Goal: Check status: Check status

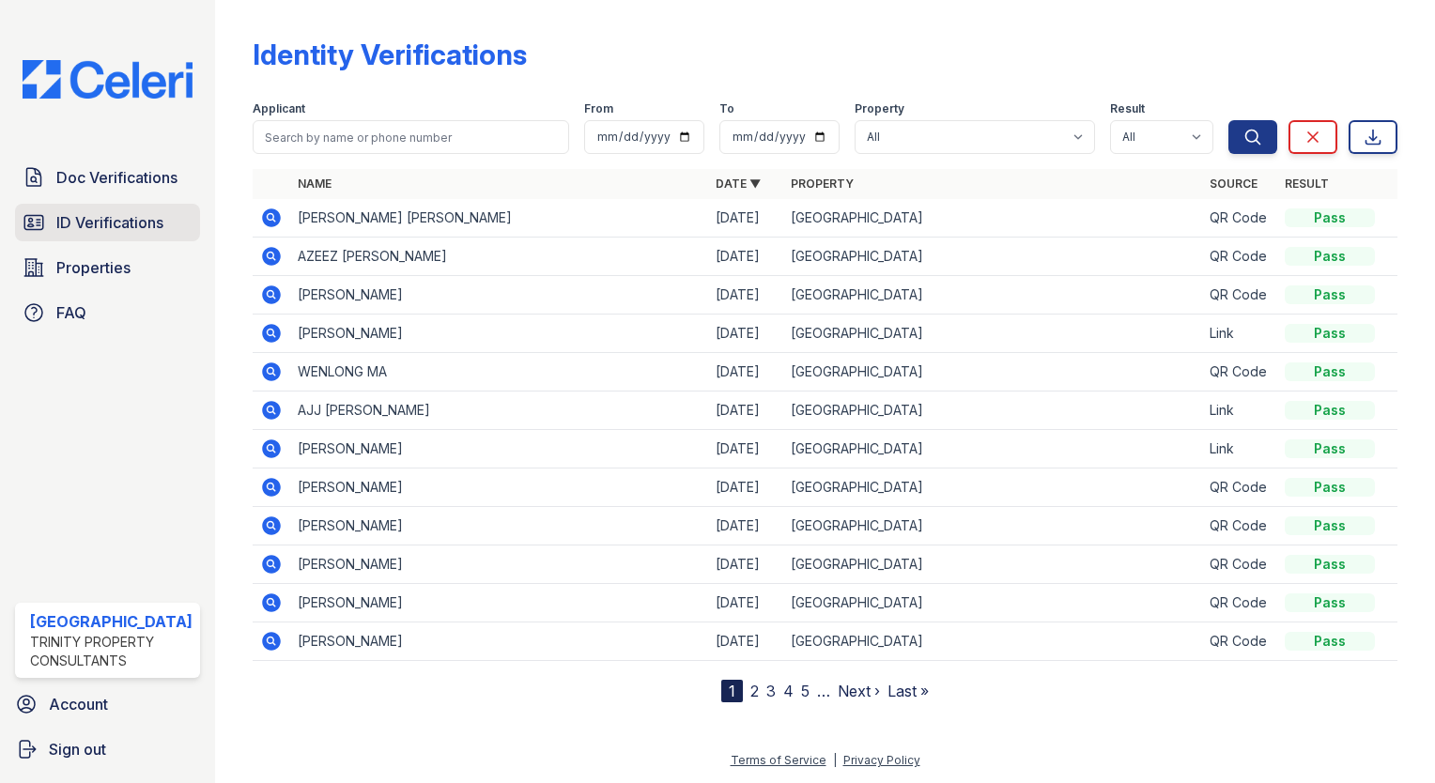
click at [102, 234] on link "ID Verifications" at bounding box center [107, 223] width 185 height 38
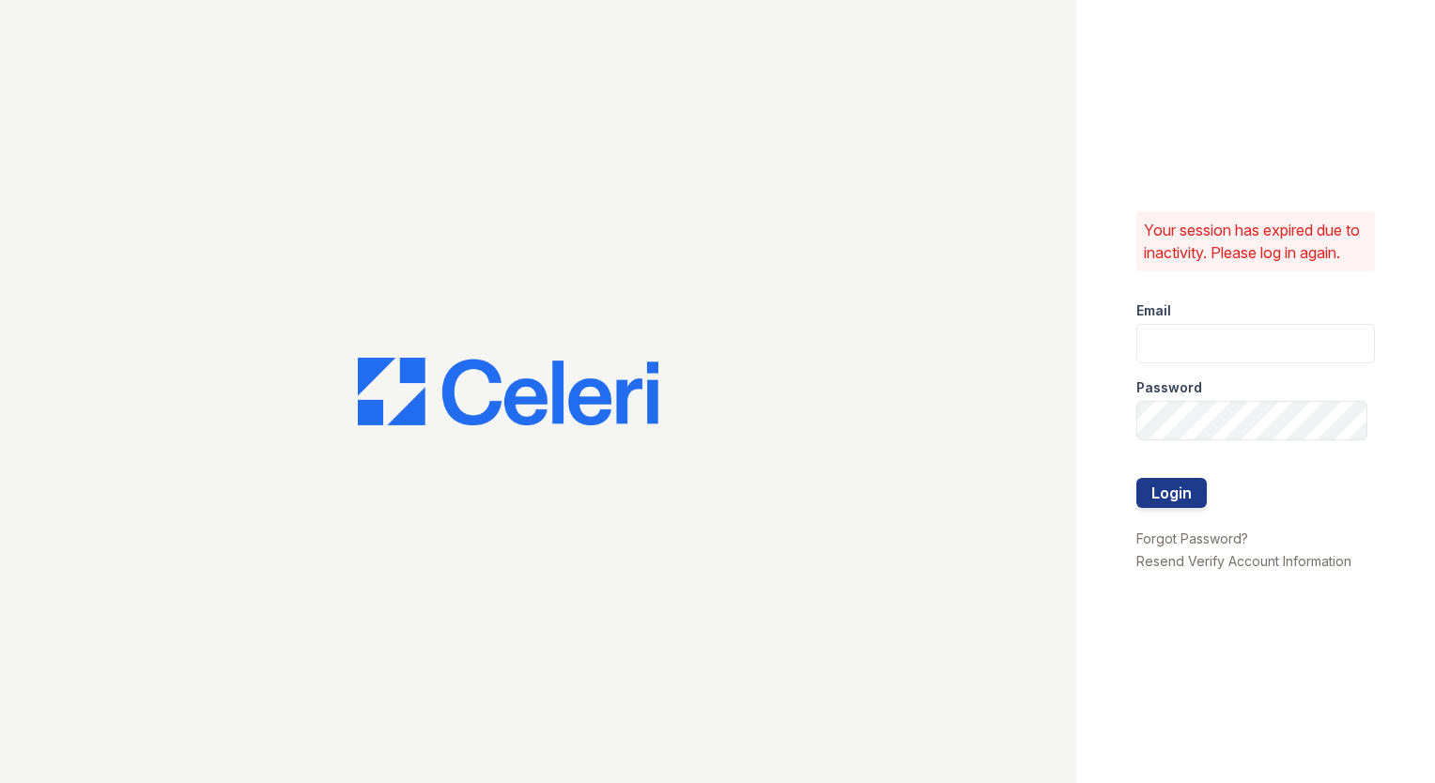
type input "arrivestreetervilleleasing@trinity-pm.com"
click at [1181, 508] on button "Login" at bounding box center [1172, 493] width 70 height 30
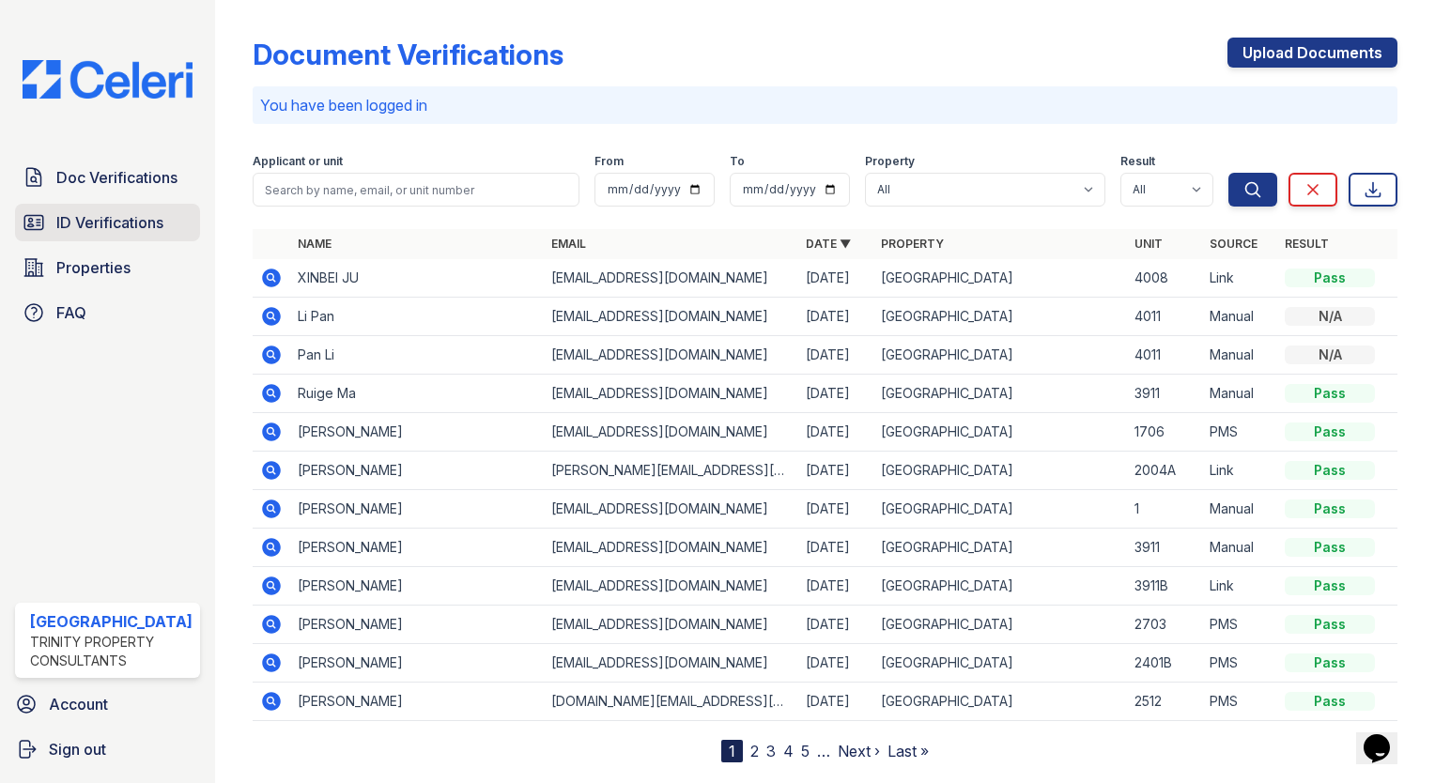
click at [124, 208] on link "ID Verifications" at bounding box center [107, 223] width 185 height 38
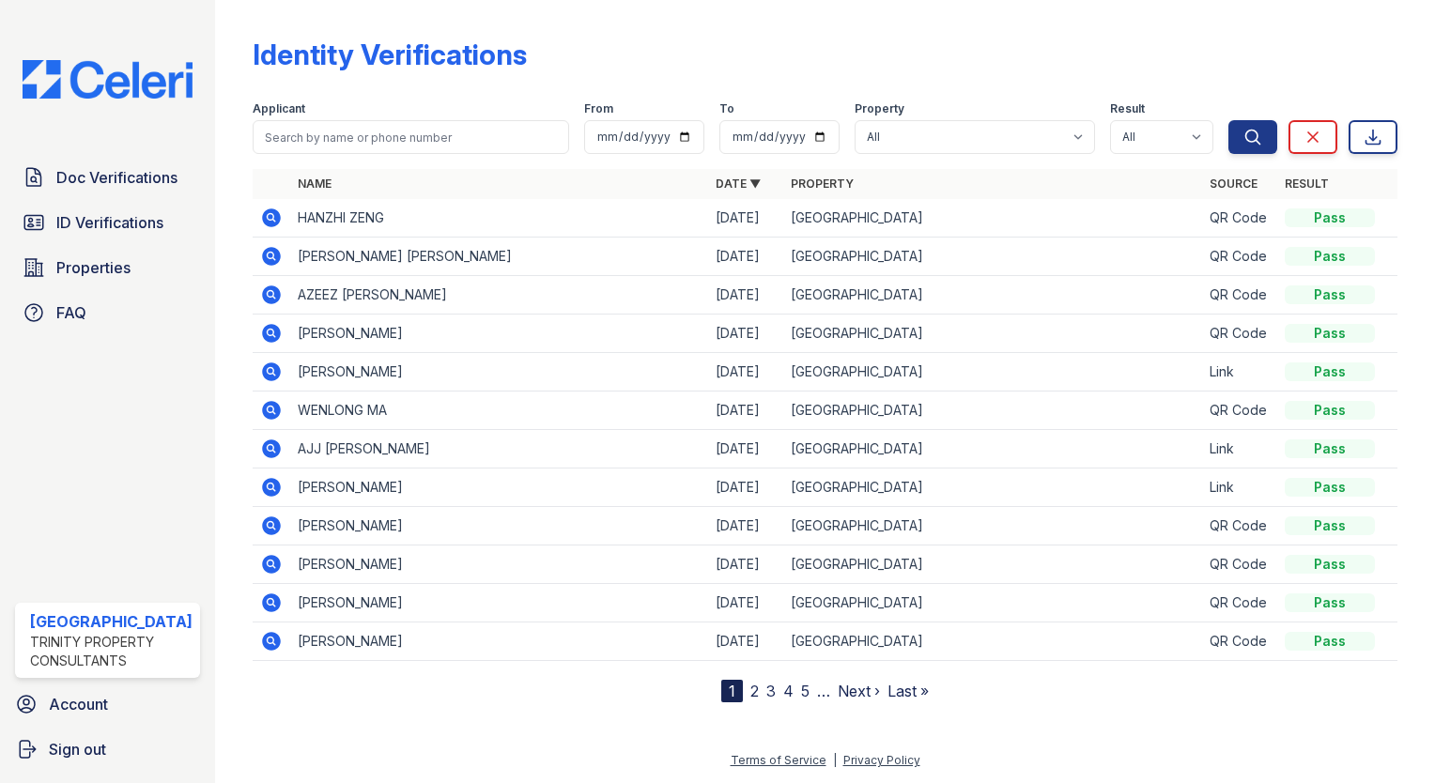
click at [263, 223] on icon at bounding box center [271, 218] width 19 height 19
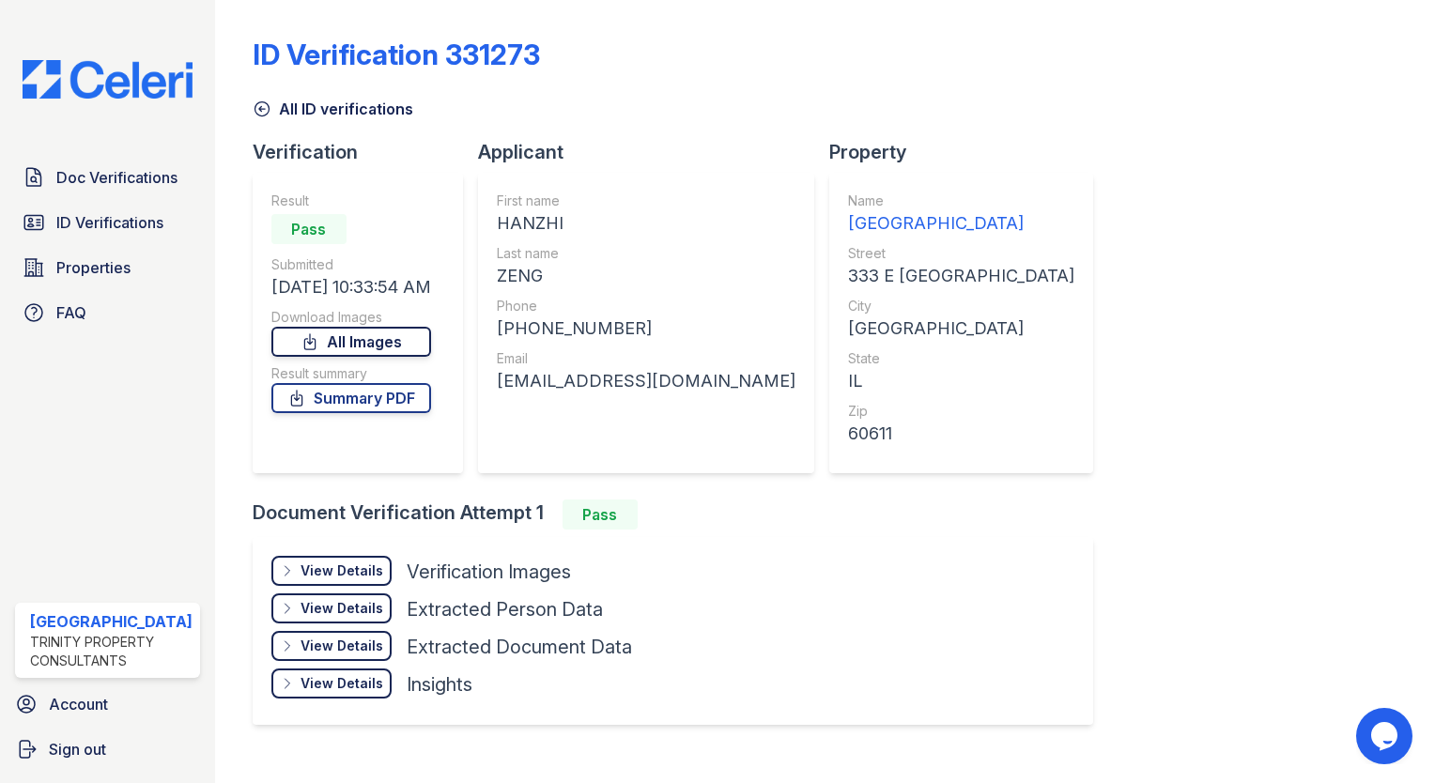
click at [400, 336] on link "All Images" at bounding box center [351, 342] width 160 height 30
click at [340, 336] on link "All Images" at bounding box center [351, 342] width 160 height 30
click at [156, 347] on div "Doc Verifications ID Verifications Properties FAQ Arrive Streeterville Trinity …" at bounding box center [107, 391] width 215 height 783
click at [173, 235] on link "ID Verifications" at bounding box center [107, 223] width 185 height 38
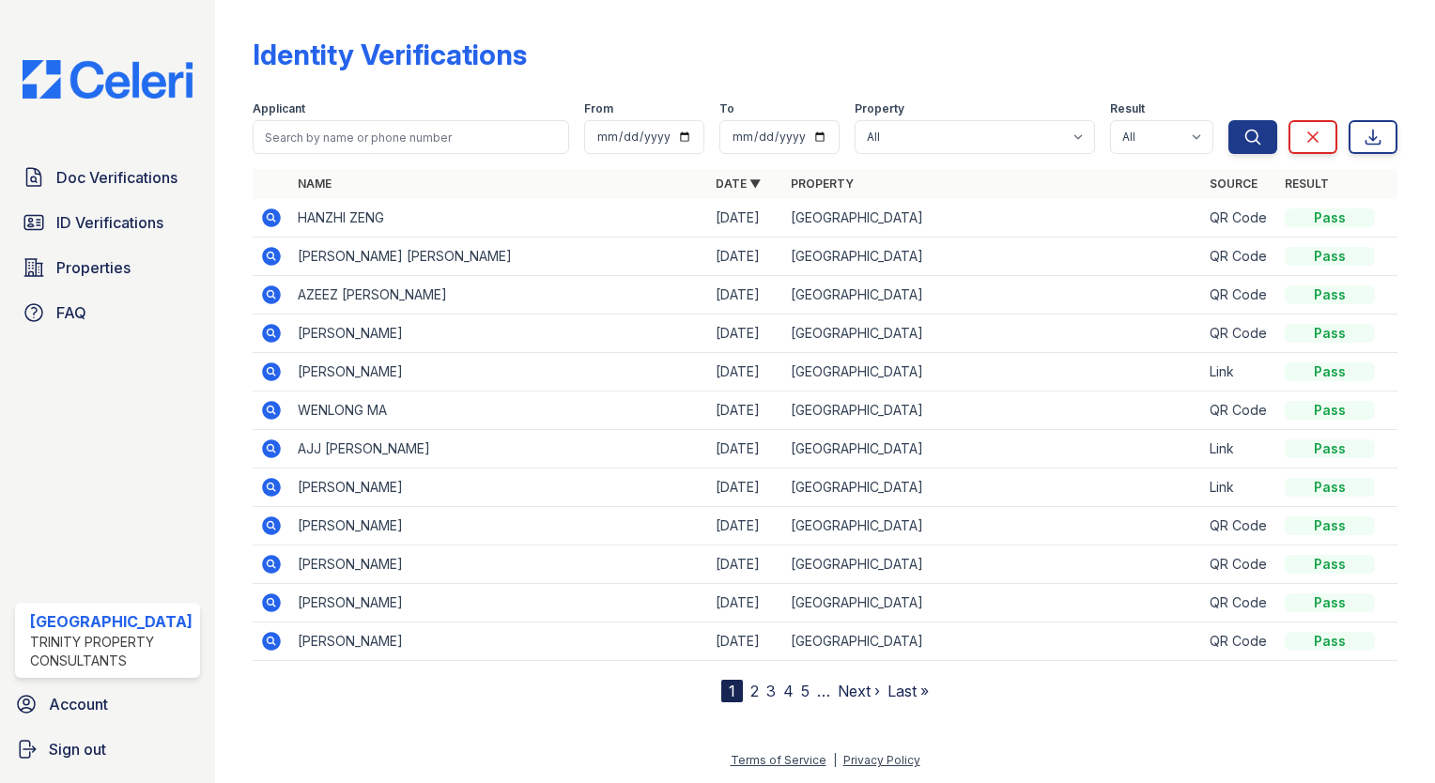
click at [262, 219] on icon at bounding box center [271, 218] width 19 height 19
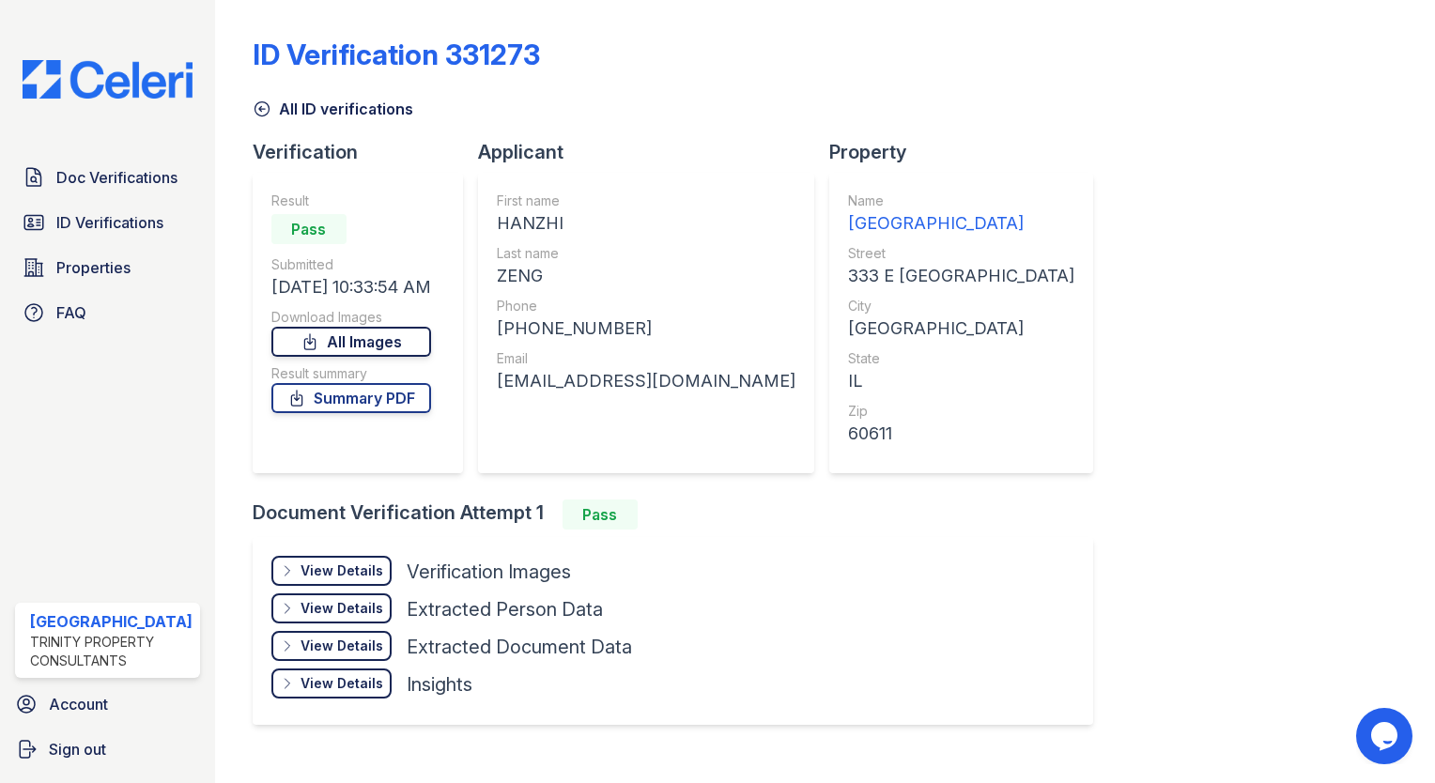
click at [420, 342] on link "All Images" at bounding box center [351, 342] width 160 height 30
click at [586, 144] on div "Applicant" at bounding box center [653, 152] width 351 height 26
click at [25, 204] on link "ID Verifications" at bounding box center [107, 223] width 185 height 38
click at [58, 209] on link "ID Verifications" at bounding box center [107, 223] width 185 height 38
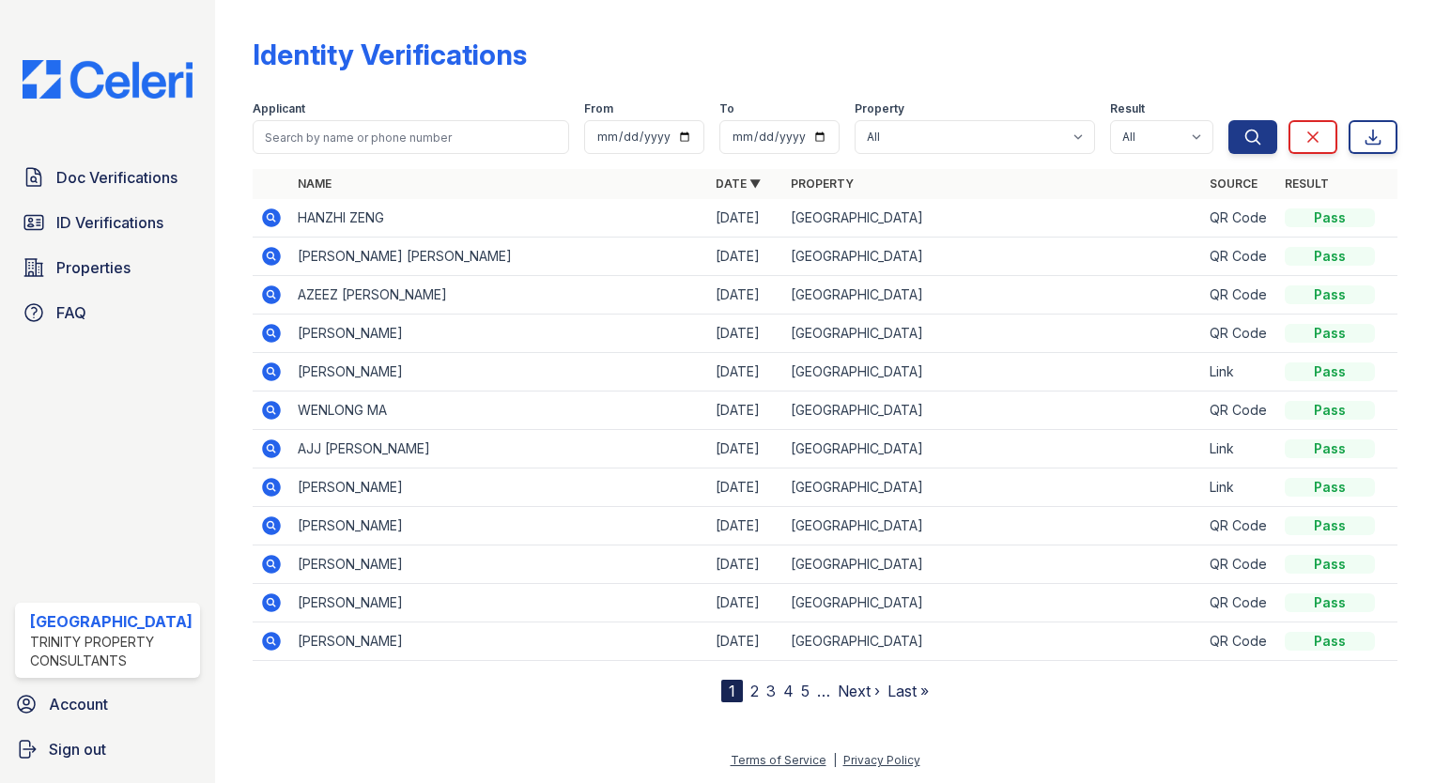
click at [262, 220] on icon at bounding box center [271, 218] width 19 height 19
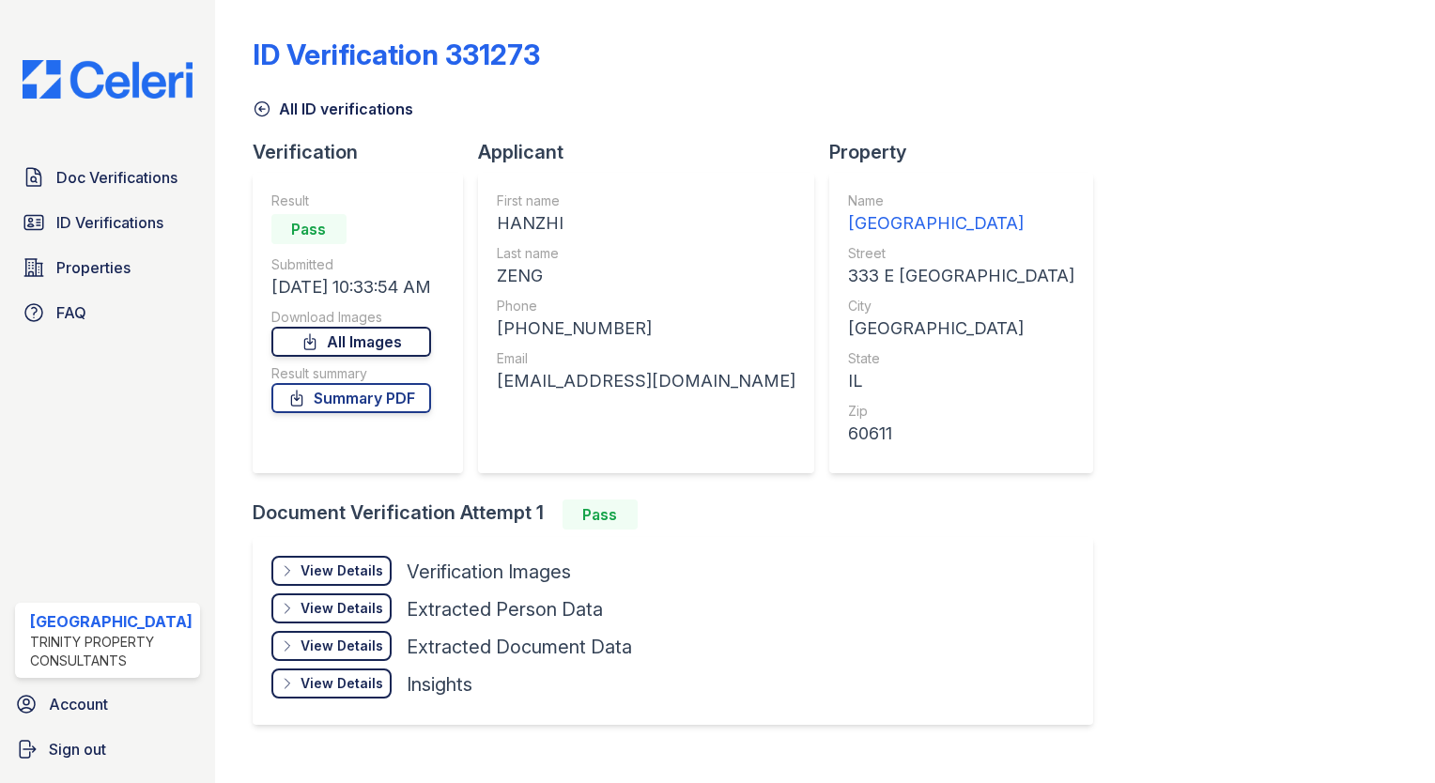
click at [380, 346] on link "All Images" at bounding box center [351, 342] width 160 height 30
click at [304, 394] on link "Summary PDF" at bounding box center [351, 398] width 160 height 30
click at [116, 224] on span "ID Verifications" at bounding box center [109, 222] width 107 height 23
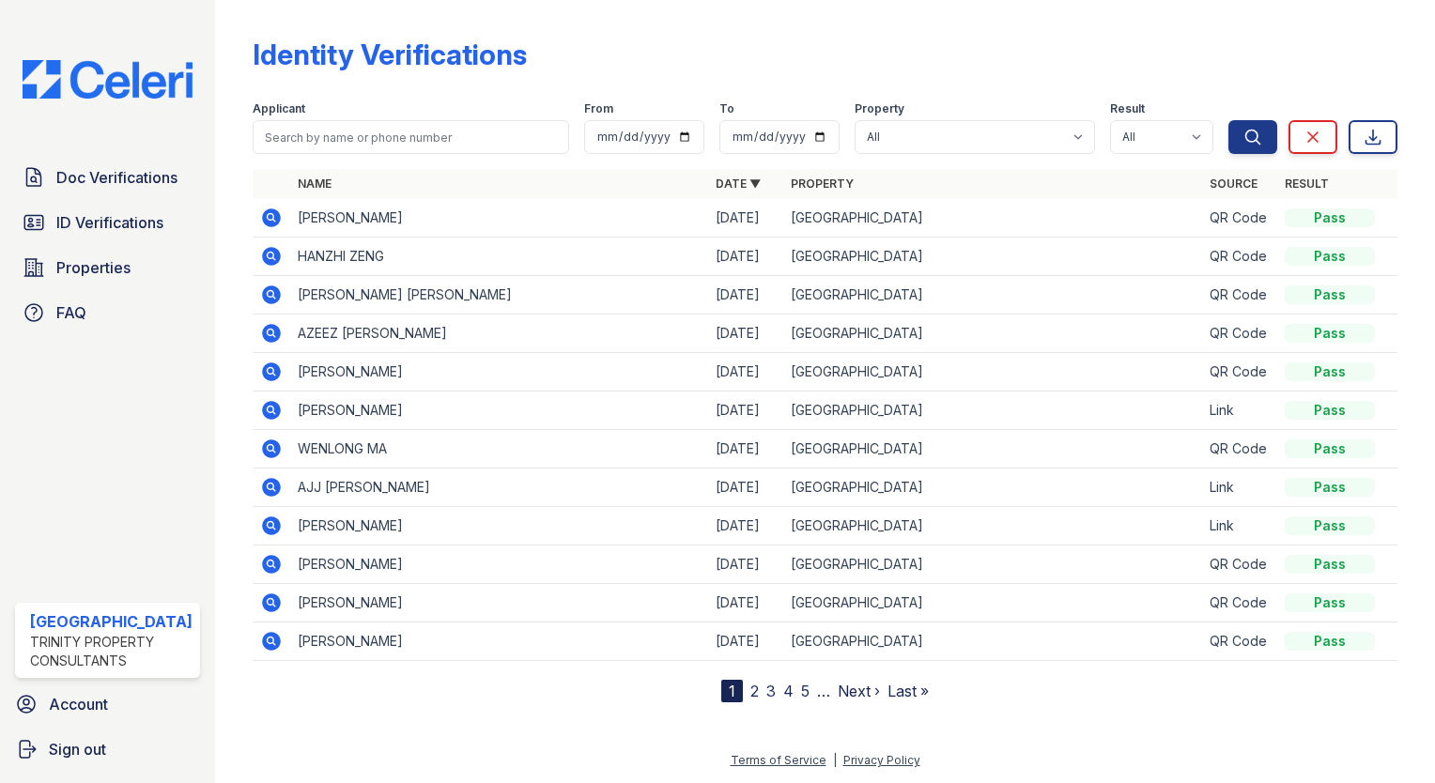
click at [262, 212] on icon at bounding box center [271, 218] width 19 height 19
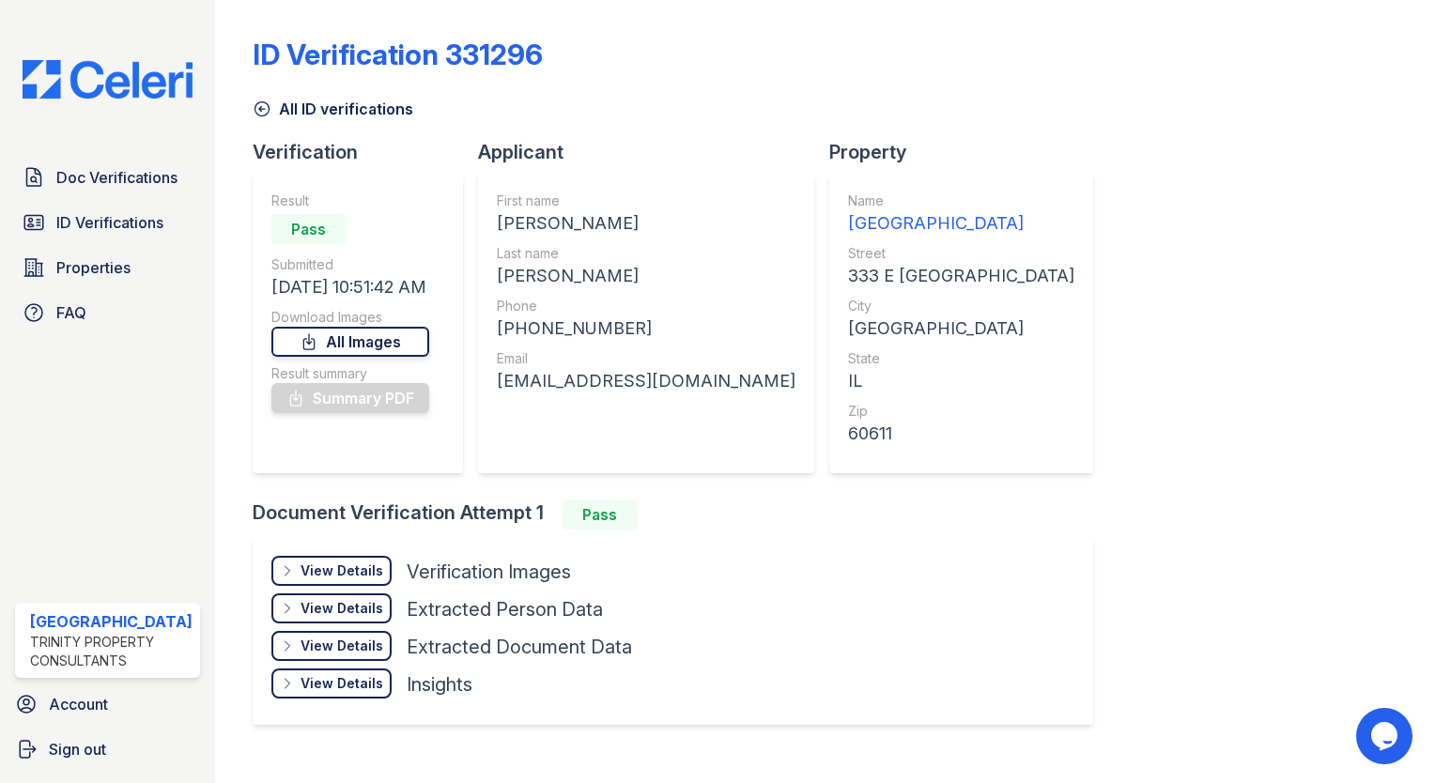
click at [360, 338] on link "All Images" at bounding box center [350, 342] width 158 height 30
click at [384, 346] on link "All Images" at bounding box center [350, 342] width 158 height 30
click at [331, 401] on link "Summary PDF" at bounding box center [350, 398] width 158 height 30
